Goal: Task Accomplishment & Management: Use online tool/utility

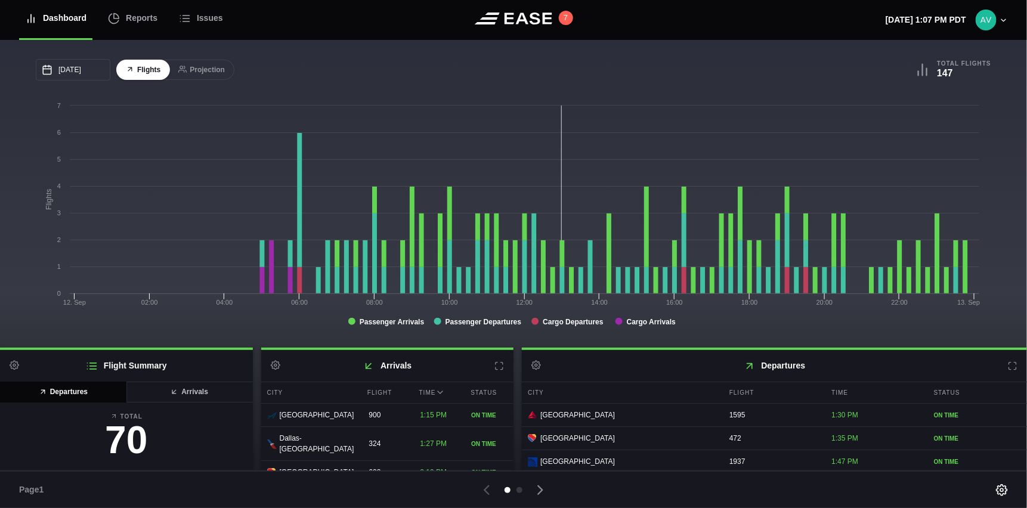
click at [453, 76] on div "09/12/2025 September Sun Mon Tue Wed Thu Fri Sat 31 Sep 1 2 3 4 5 6 7 8 9 10 11…" at bounding box center [275, 69] width 478 height 21
click at [357, 14] on header "Dashboard Reports Issues 7 Friday, September 12th 1:08 PM PDT Settings Feed Sta…" at bounding box center [513, 20] width 1027 height 40
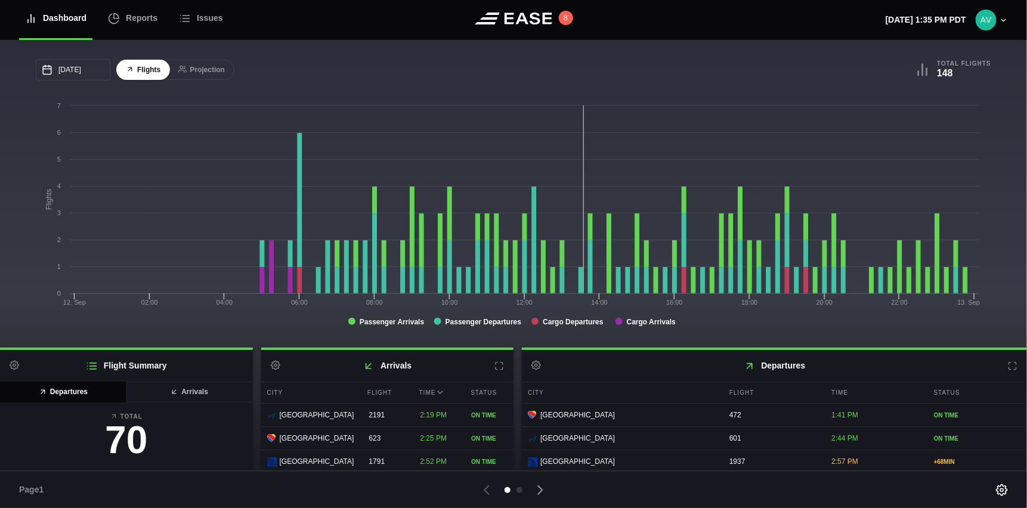
click at [262, 7] on nav "Dashboard Reports Issues" at bounding box center [168, 20] width 298 height 40
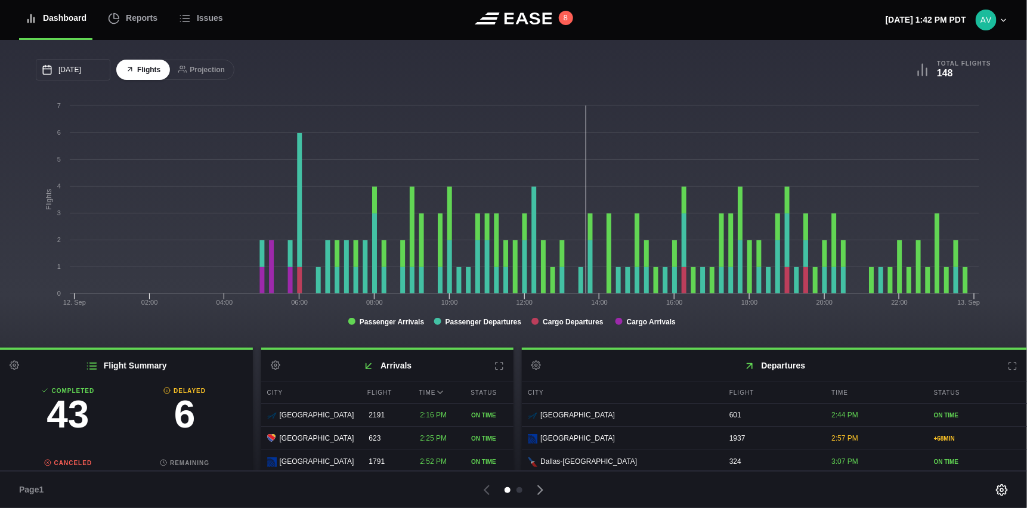
scroll to position [77, 0]
click at [171, 438] on h3 "6" at bounding box center [184, 435] width 117 height 38
select select "passenger"
select select "DELAYED"
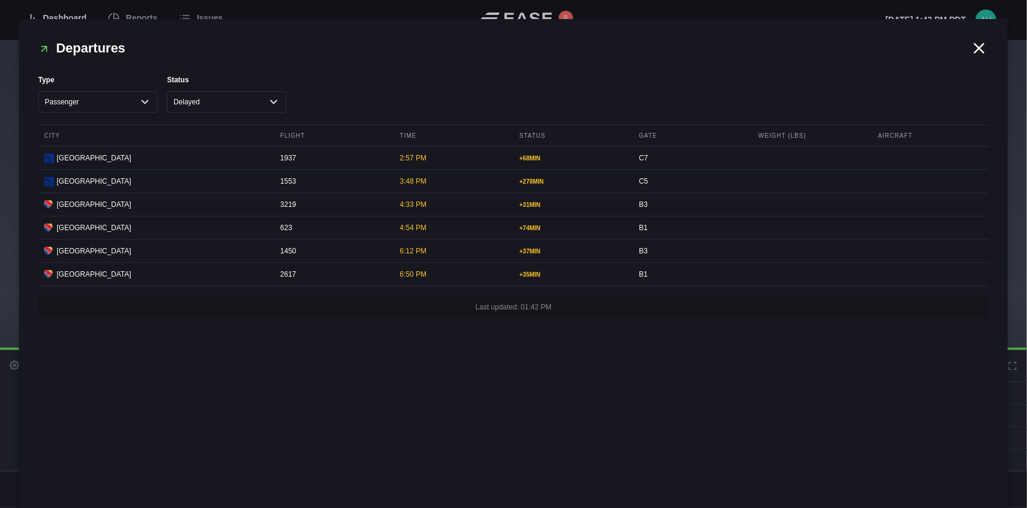
click at [978, 48] on icon at bounding box center [980, 48] width 18 height 18
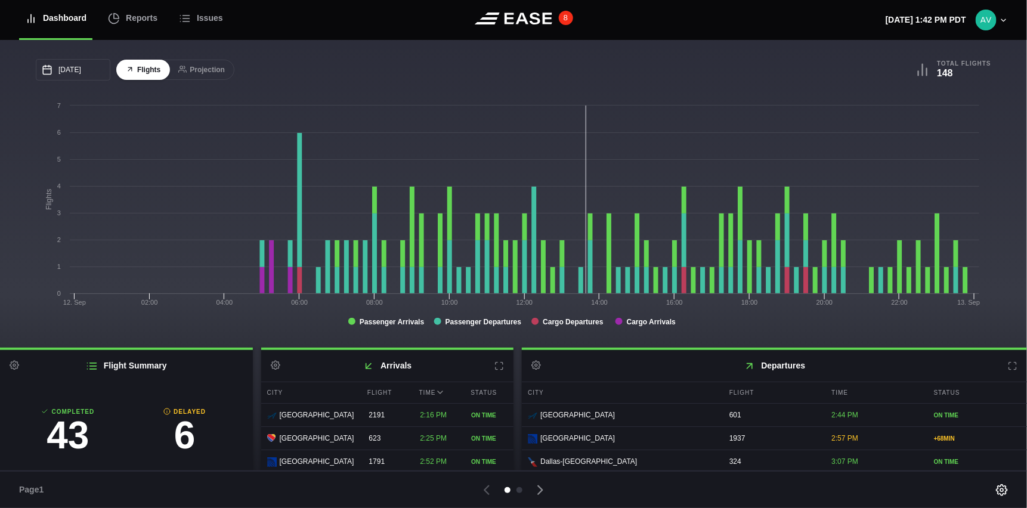
click at [562, 18] on button "8" at bounding box center [566, 18] width 14 height 14
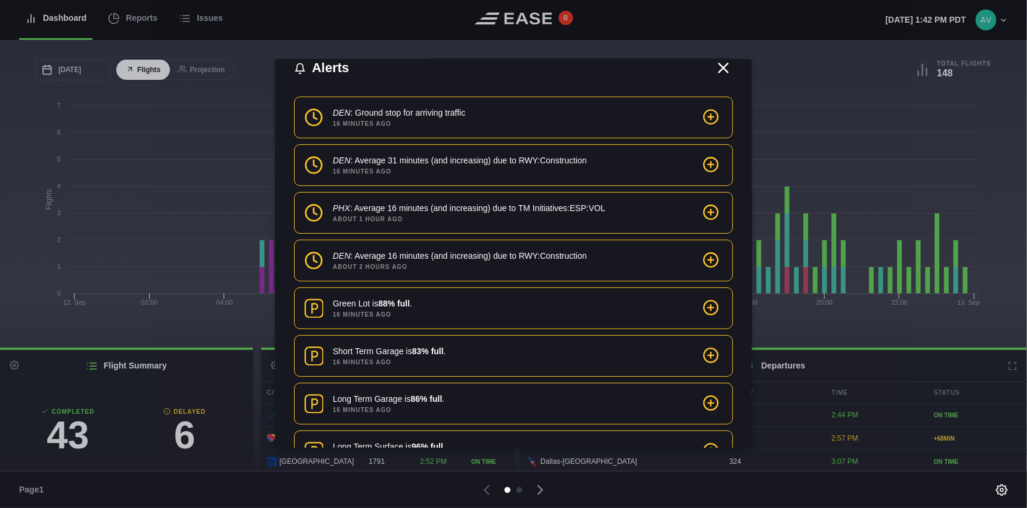
scroll to position [0, 0]
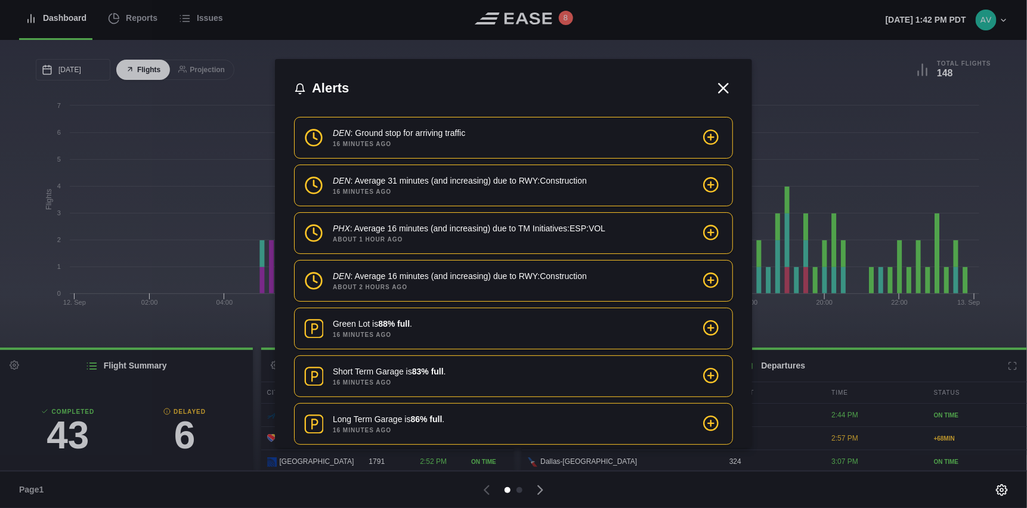
click at [724, 86] on icon at bounding box center [724, 88] width 18 height 18
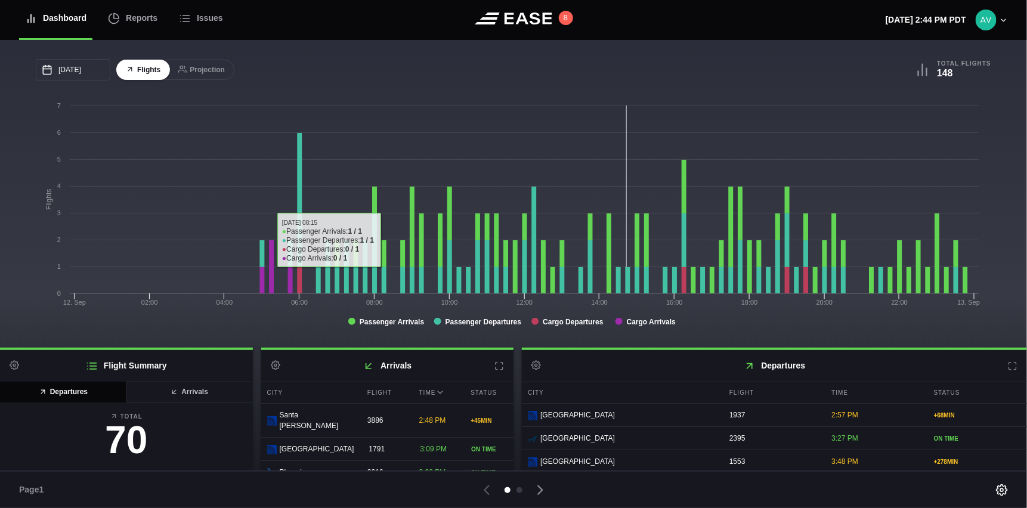
click at [290, 24] on nav "Dashboard Reports Issues" at bounding box center [168, 20] width 298 height 40
